Goal: Task Accomplishment & Management: Complete application form

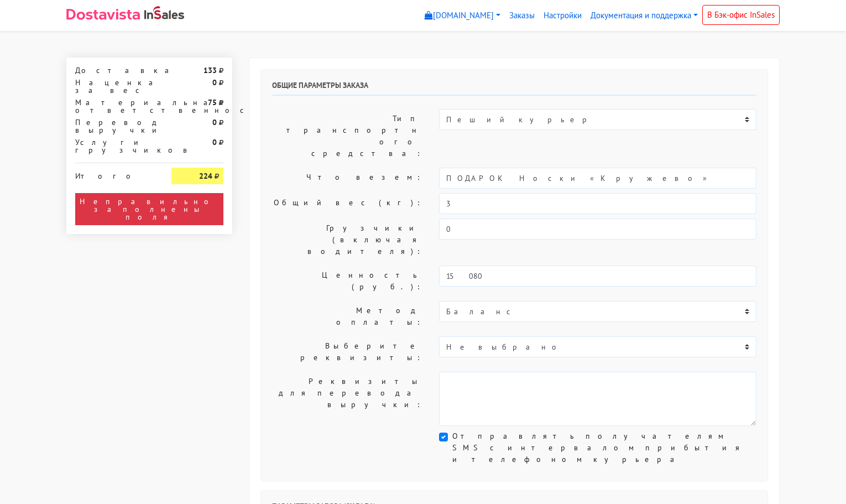
select select "11:00"
select select "21:00"
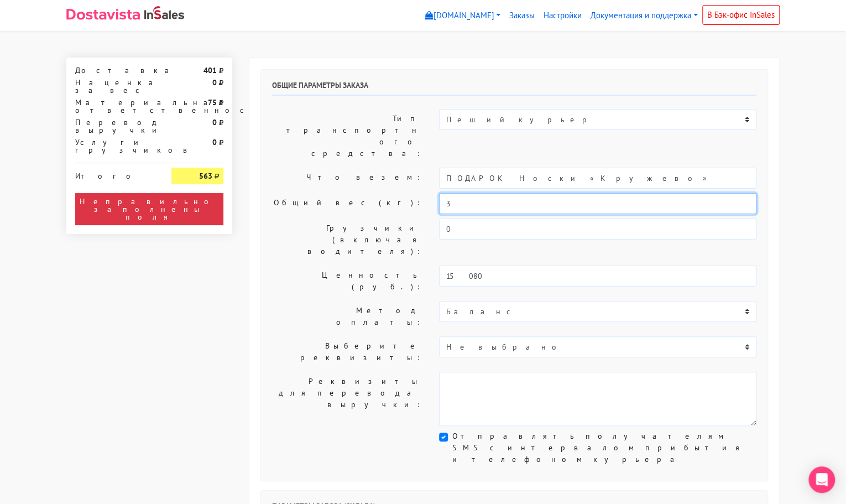
drag, startPoint x: 459, startPoint y: 172, endPoint x: 442, endPoint y: 173, distance: 16.6
click at [442, 193] on input "3" at bounding box center [597, 203] width 317 height 21
type input "0,2"
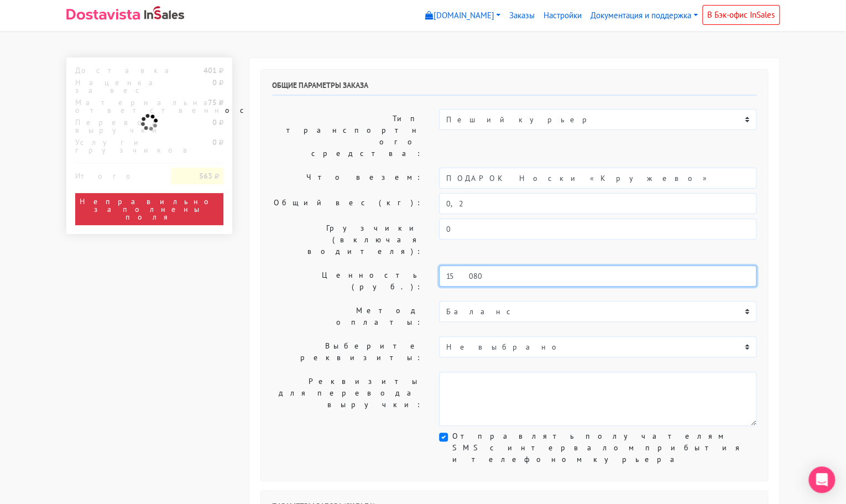
click at [486, 265] on input "15080" at bounding box center [597, 275] width 317 height 21
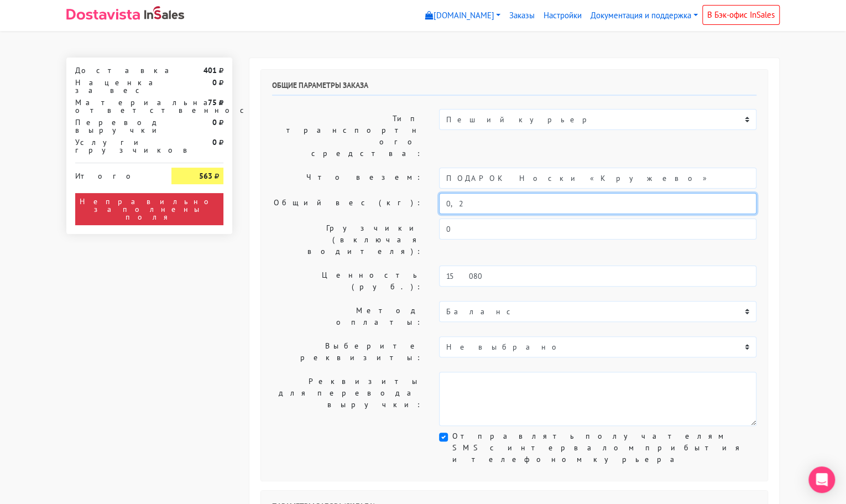
click at [461, 193] on input "0,2" at bounding box center [597, 203] width 317 height 21
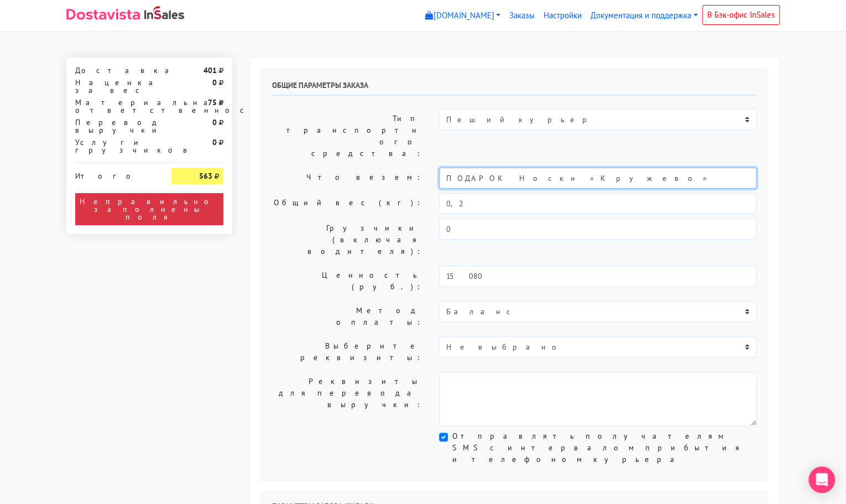
drag, startPoint x: 564, startPoint y: 145, endPoint x: 421, endPoint y: 144, distance: 143.3
click at [421, 168] on div "Что везем: ПОДАРОК Носки «Кружево»" at bounding box center [514, 178] width 501 height 21
type input "украшения"
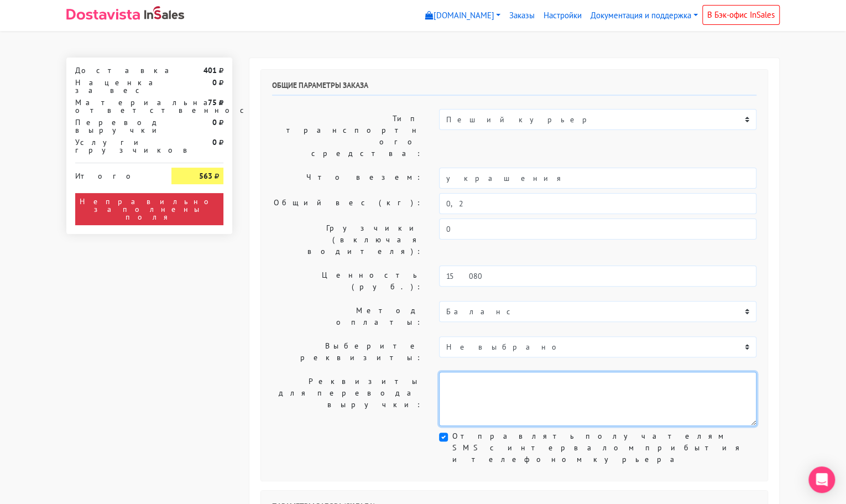
click at [487, 372] on textarea at bounding box center [597, 399] width 317 height 54
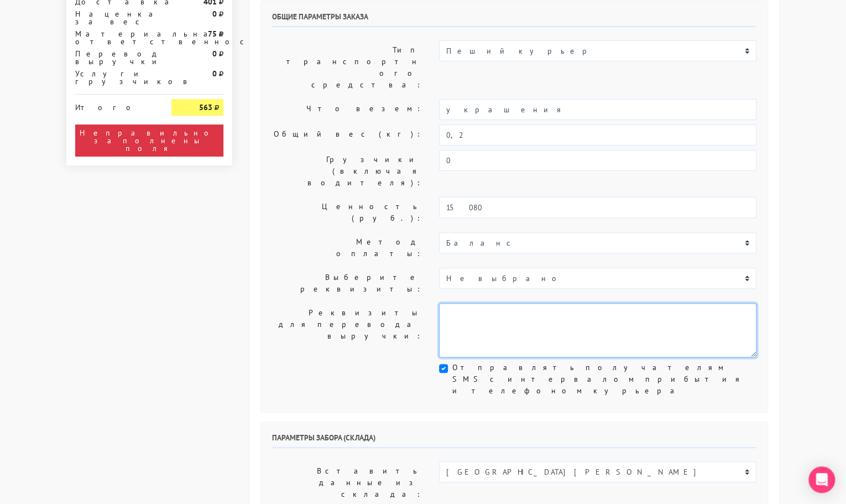
scroll to position [90, 0]
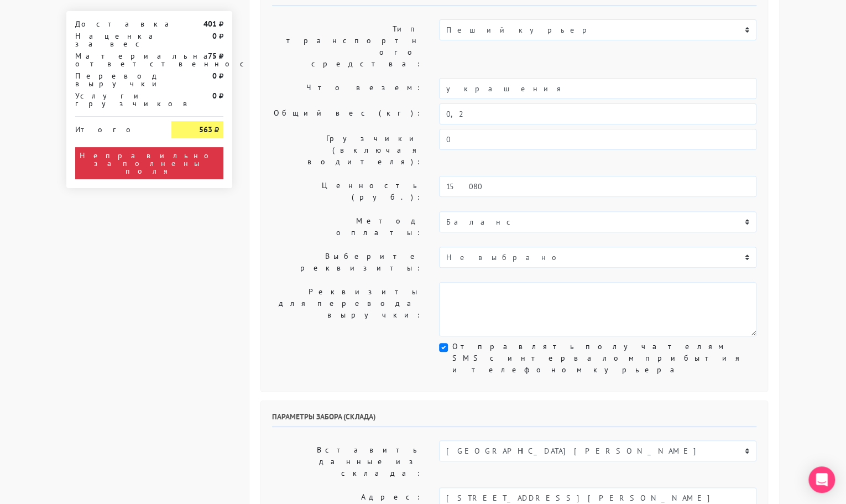
select select "[DATE]"
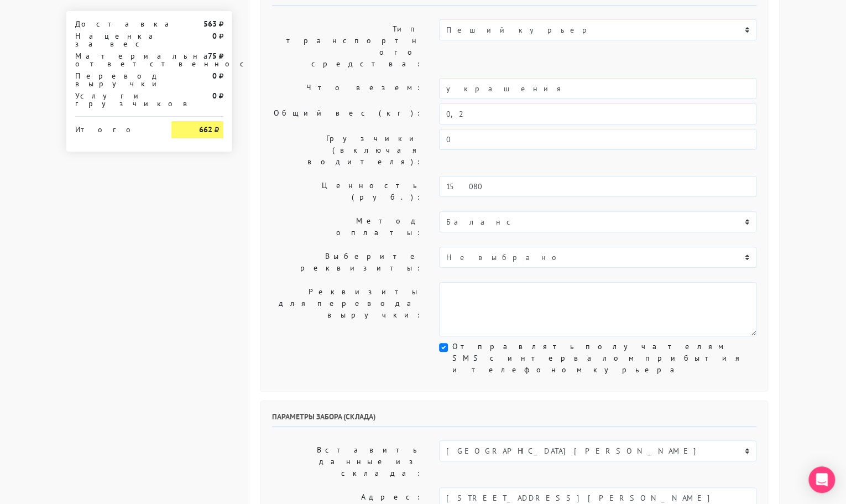
select select "10:00"
select select "11:00"
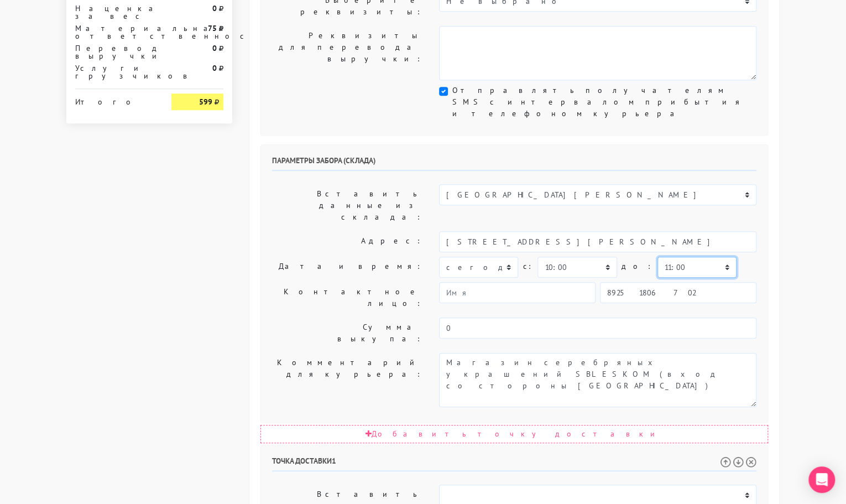
scroll to position [349, 0]
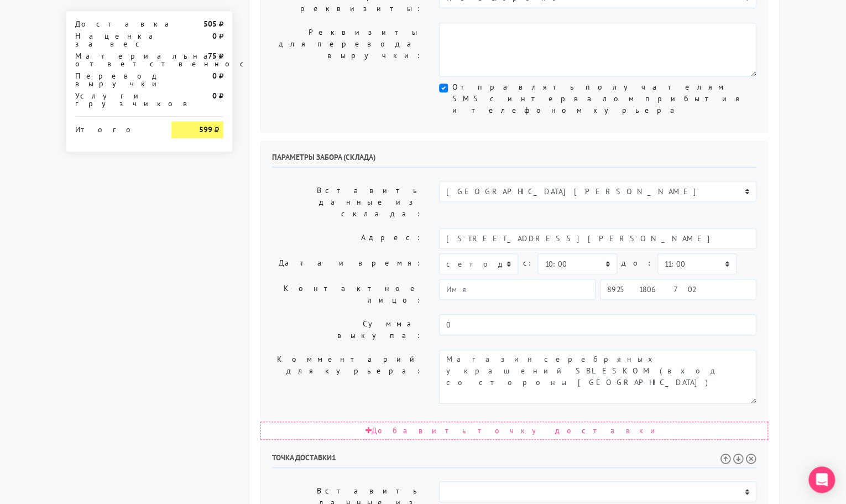
drag, startPoint x: 591, startPoint y: 365, endPoint x: 563, endPoint y: 366, distance: 28.3
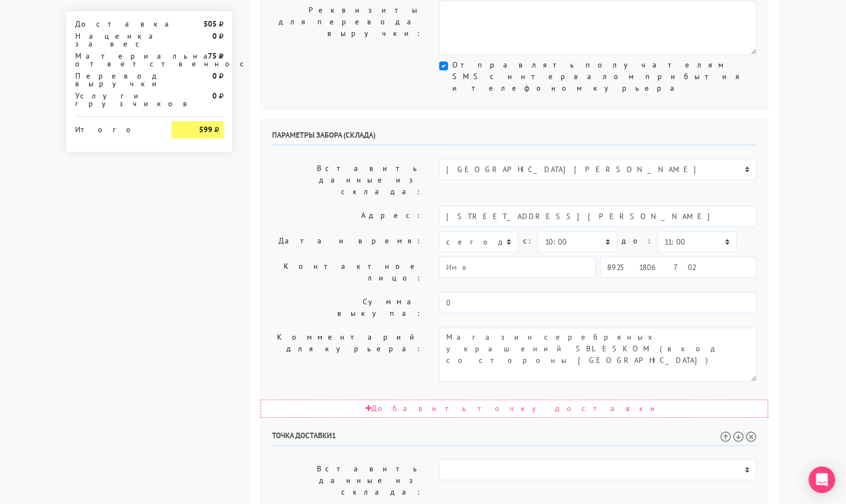
scroll to position [383, 0]
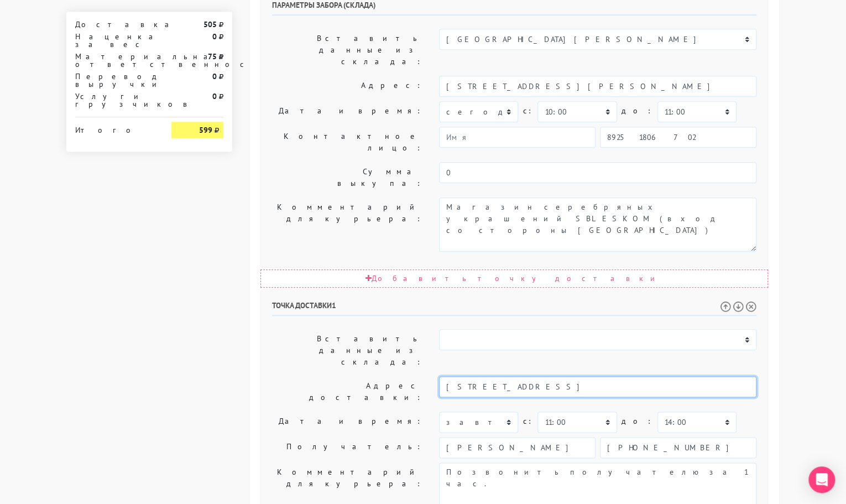
scroll to position [512, 0]
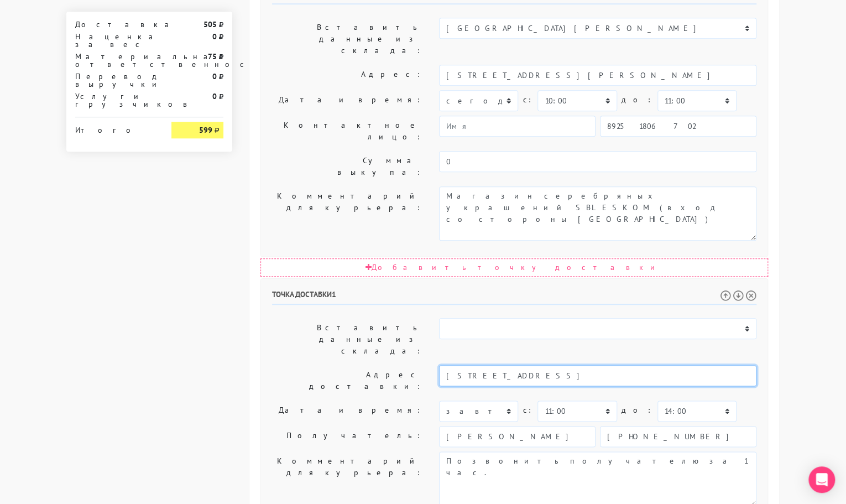
type input "[STREET_ADDRESS]"
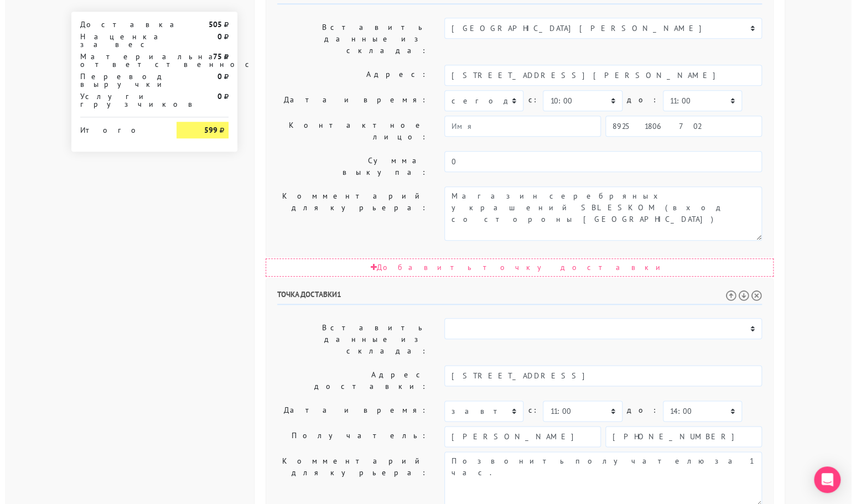
scroll to position [0, 0]
